Goal: Find specific page/section: Find specific page/section

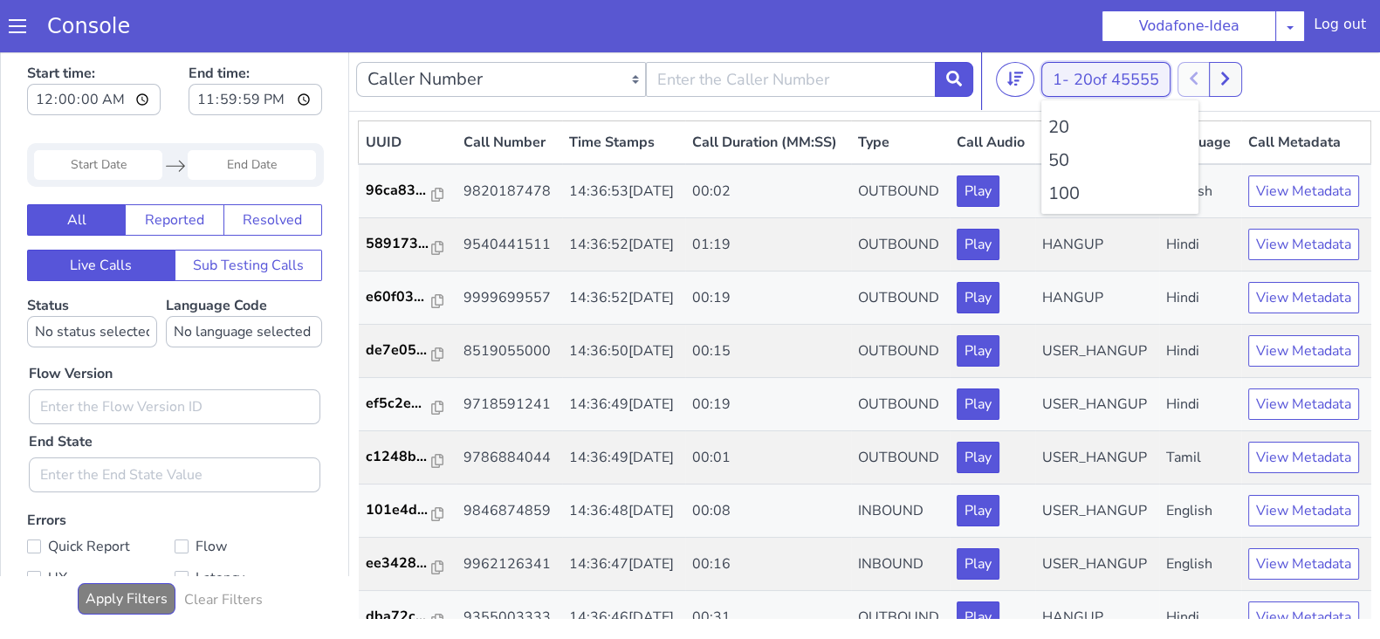
click at [1076, 82] on span "20 of 45555" at bounding box center [1116, 79] width 86 height 21
click at [1065, 201] on li "100" at bounding box center [1119, 194] width 143 height 26
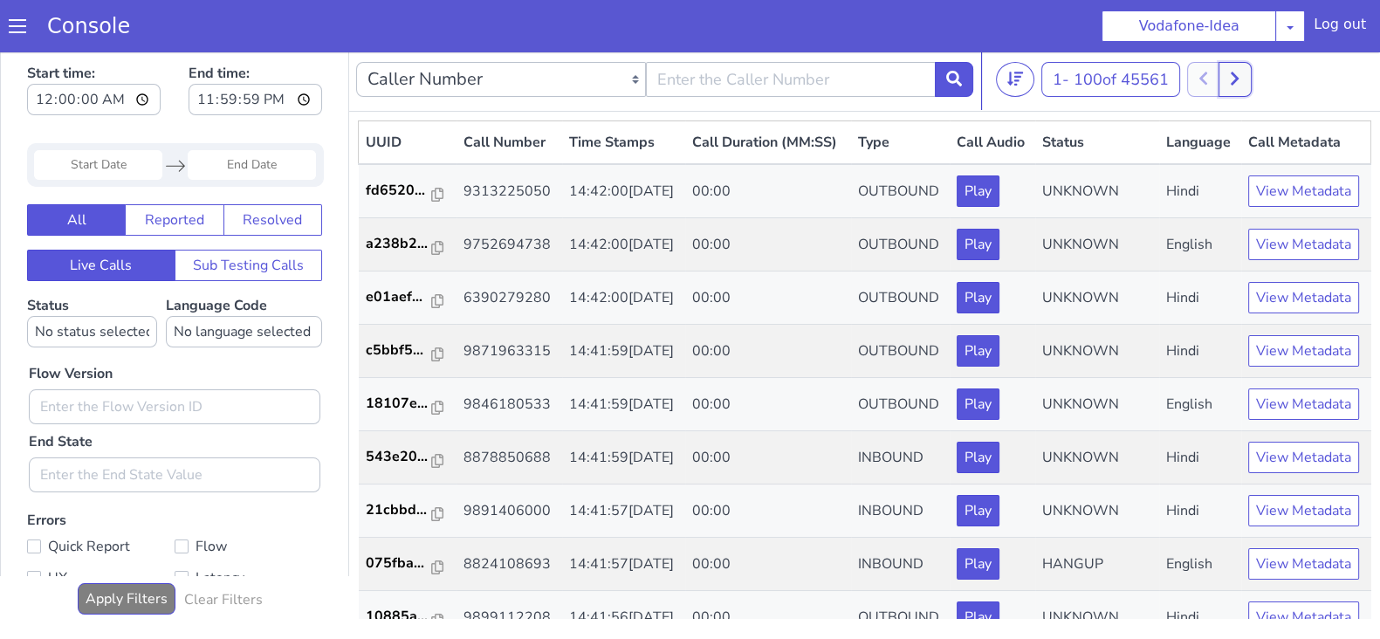
click at [1251, 74] on button at bounding box center [1234, 79] width 32 height 35
click at [1265, 72] on button at bounding box center [1254, 79] width 32 height 35
click at [1274, 79] on div "201 - 300 of 45740 20 50 100" at bounding box center [1184, 79] width 377 height 35
click at [1265, 86] on button at bounding box center [1254, 79] width 32 height 35
click at [1258, 72] on icon at bounding box center [1254, 79] width 10 height 16
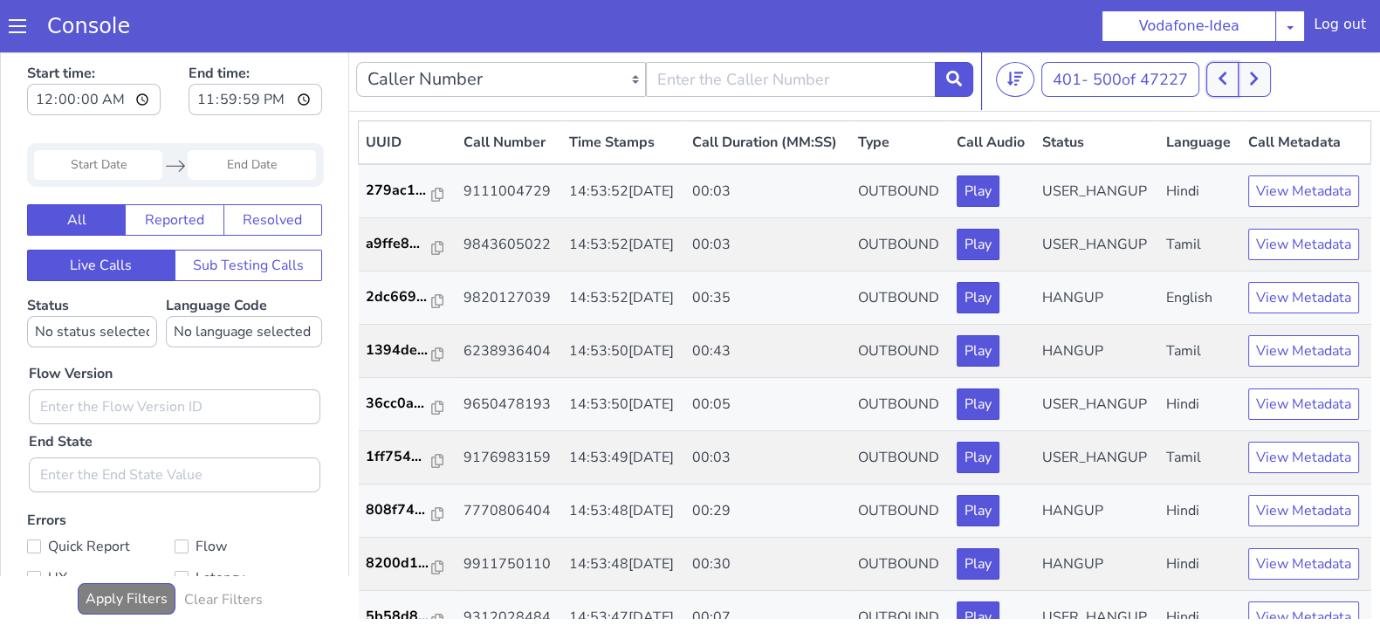
click at [1219, 79] on button at bounding box center [1222, 79] width 32 height 35
click at [1251, 72] on button at bounding box center [1254, 79] width 32 height 35
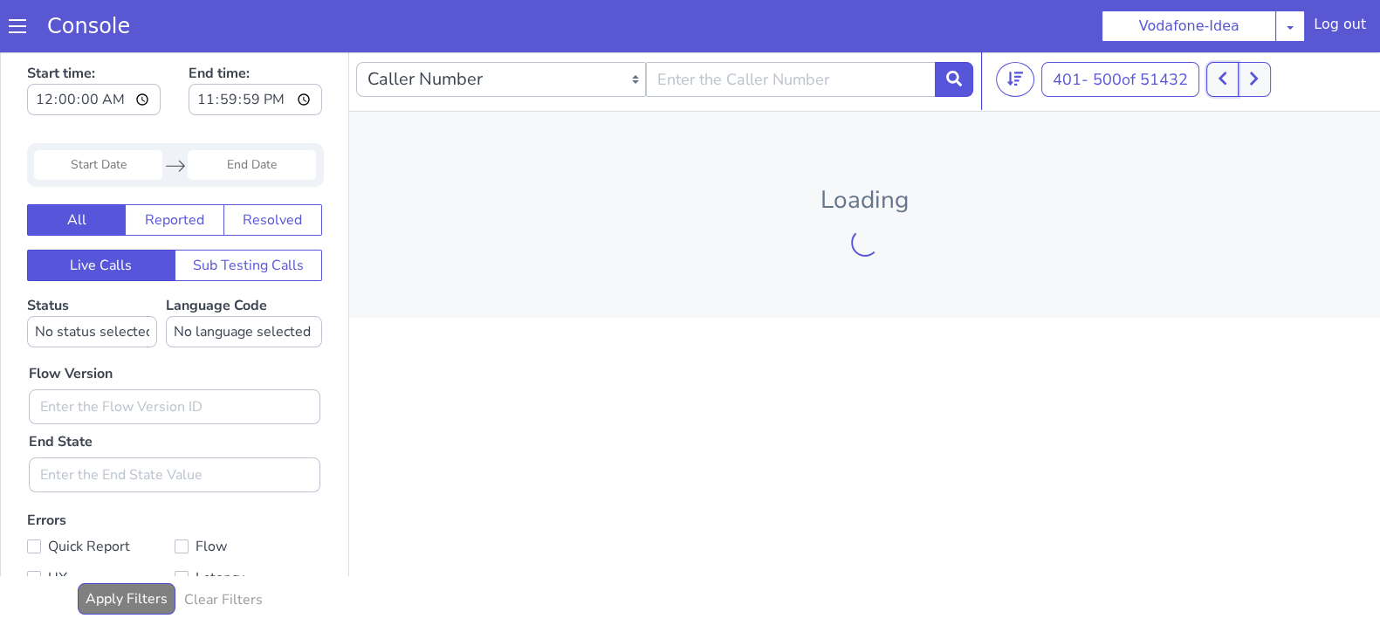
click at [1223, 75] on icon at bounding box center [1222, 79] width 10 height 16
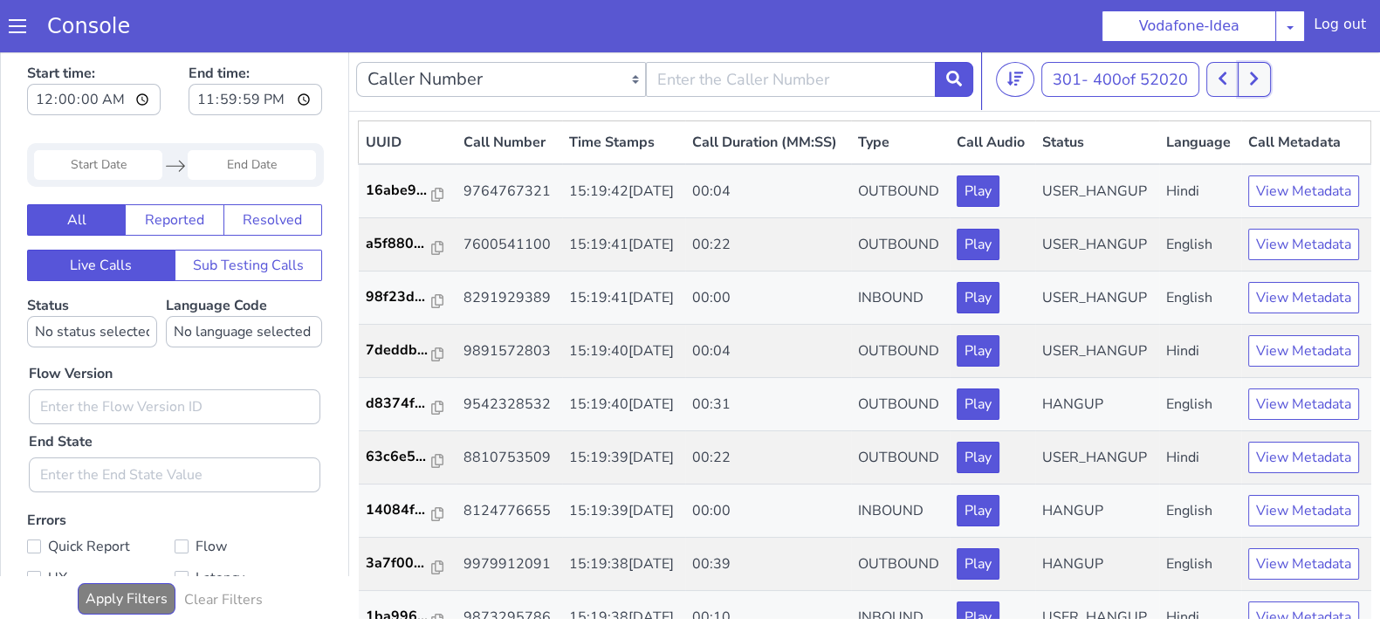
click at [1263, 83] on button at bounding box center [1254, 79] width 32 height 35
click at [1217, 80] on button at bounding box center [1222, 79] width 32 height 35
